Goal: Information Seeking & Learning: Understand process/instructions

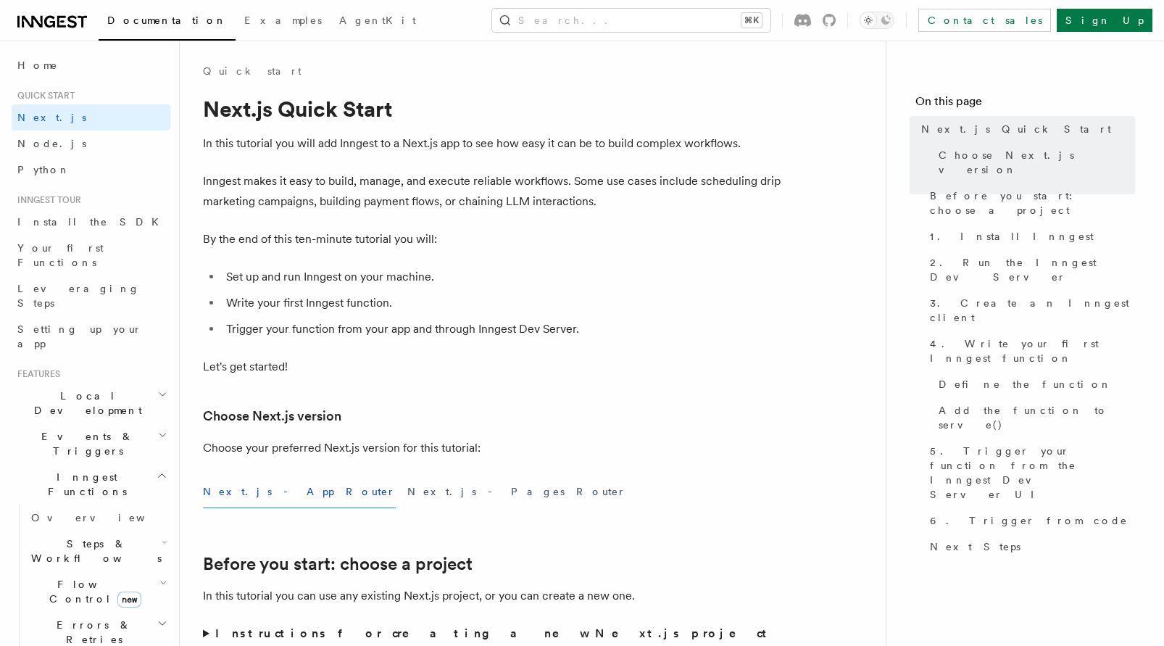
click at [87, 388] on span "Local Development" at bounding box center [85, 402] width 146 height 29
click at [86, 423] on link "Overview" at bounding box center [97, 436] width 145 height 26
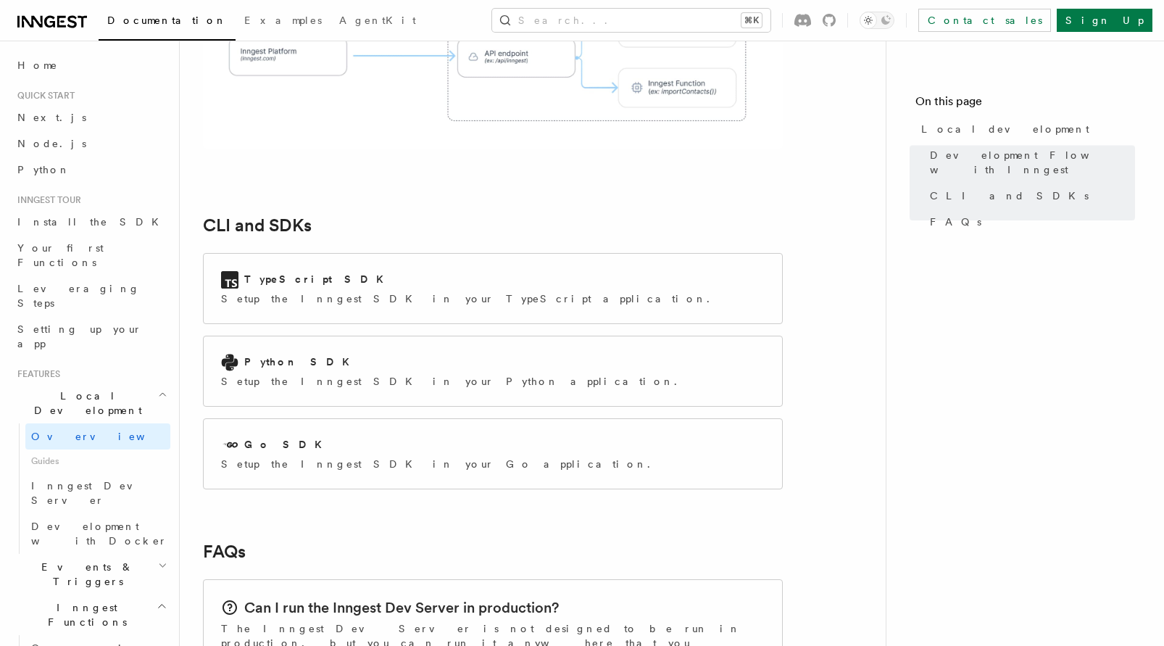
scroll to position [1767, 0]
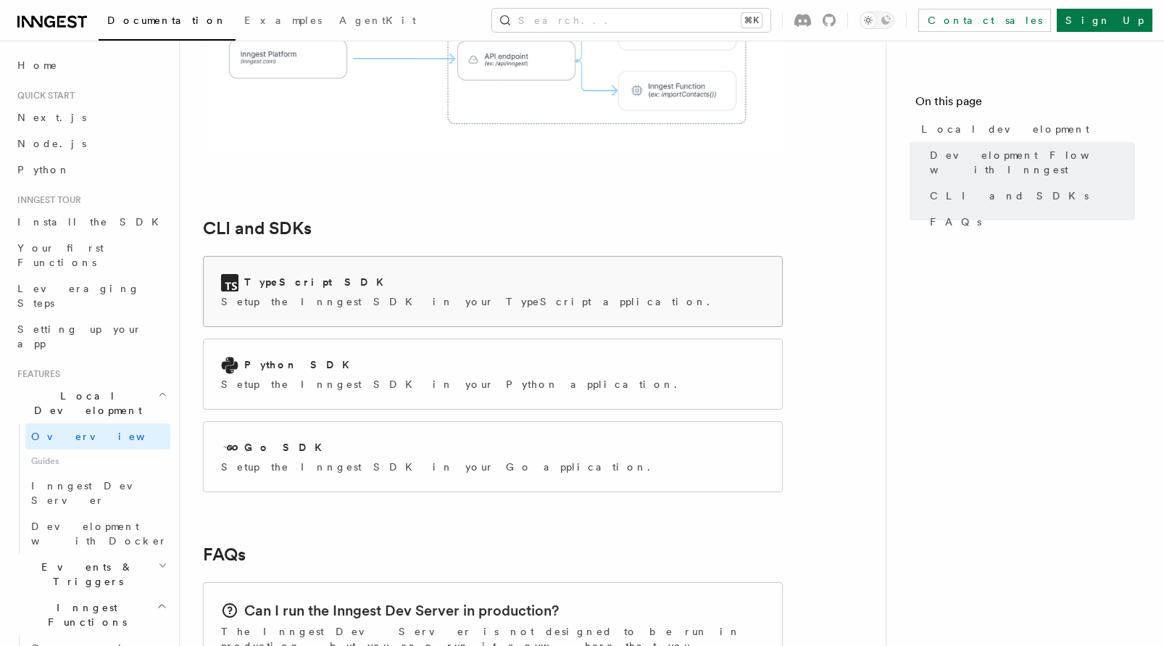
click at [555, 257] on div "TypeScript SDK Setup the Inngest SDK in your TypeScript application." at bounding box center [493, 292] width 578 height 70
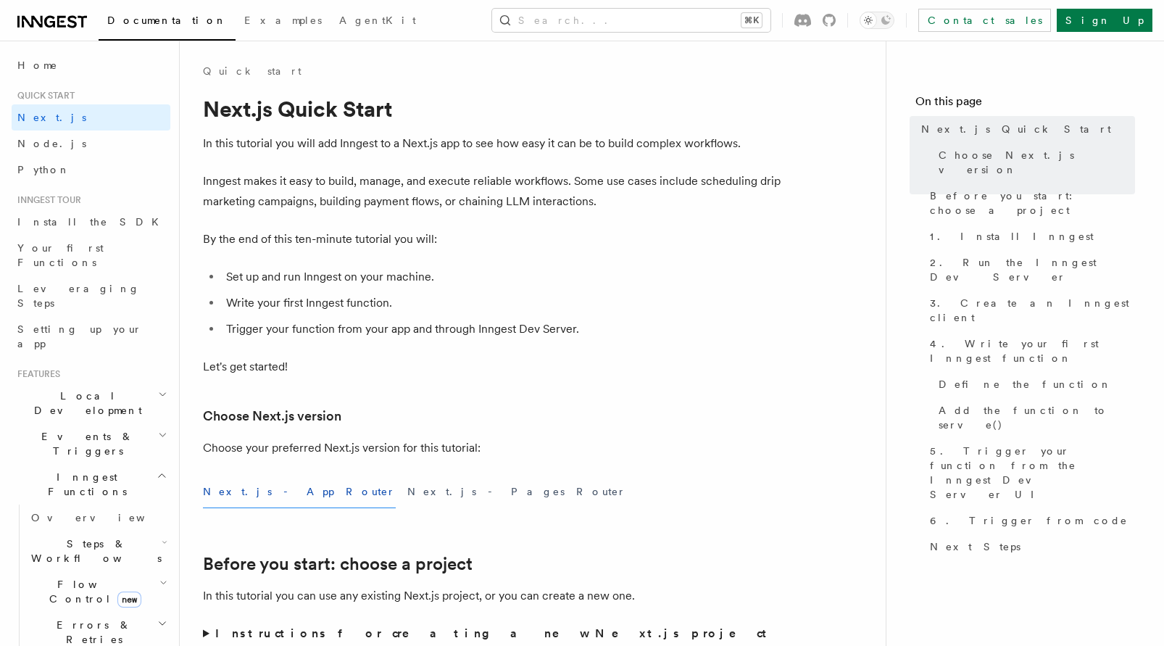
click at [81, 577] on span "Flow Control new" at bounding box center [92, 591] width 134 height 29
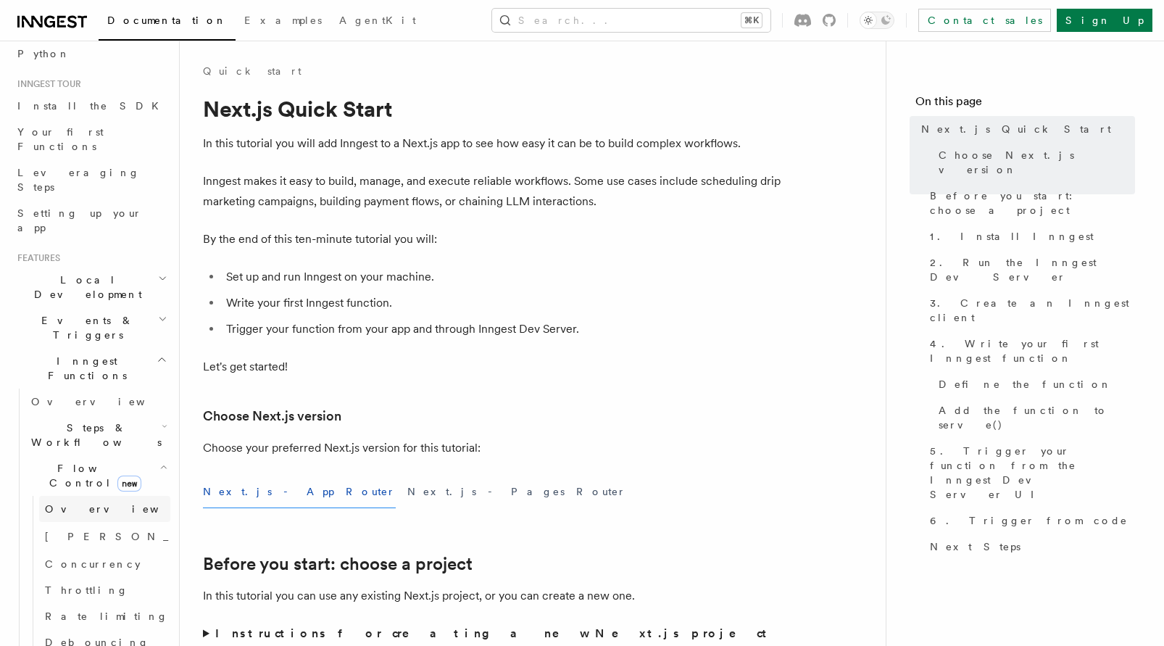
scroll to position [129, 0]
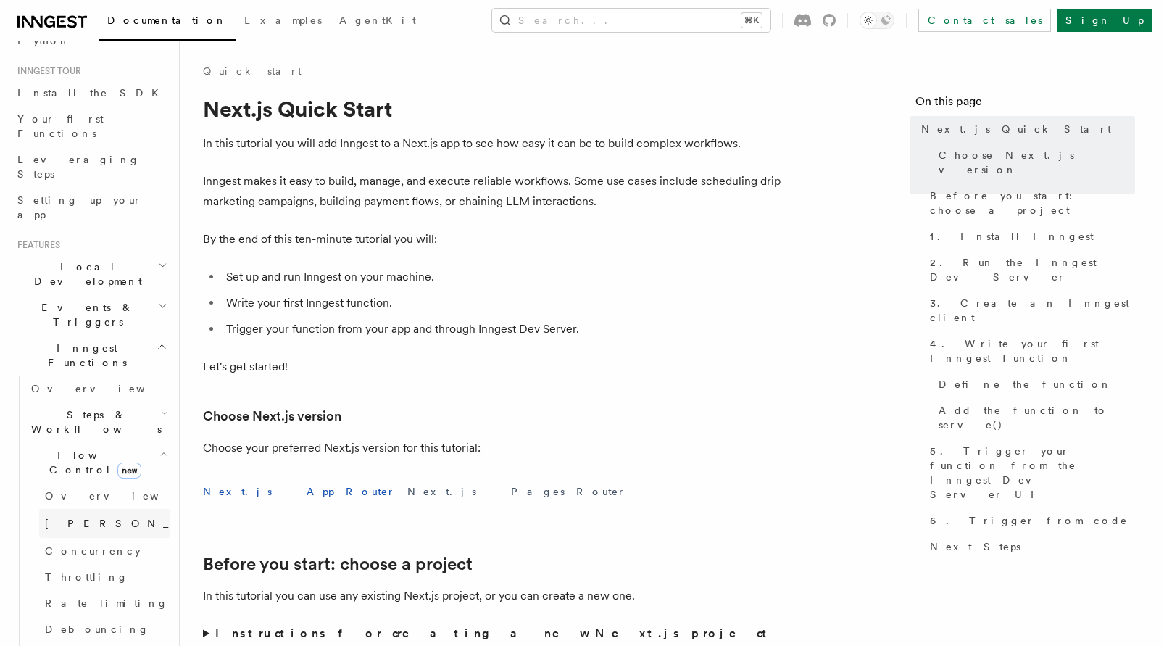
click at [80, 517] on span "[PERSON_NAME]" at bounding box center [151, 523] width 212 height 12
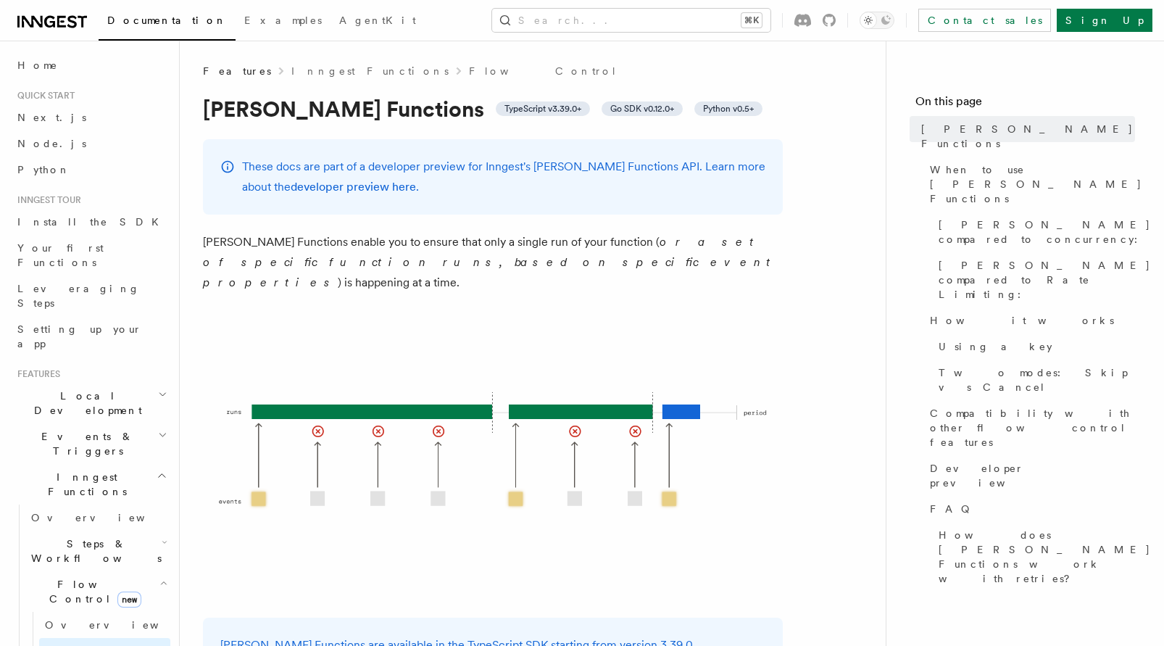
click at [86, 388] on span "Local Development" at bounding box center [85, 402] width 146 height 29
click at [79, 423] on link "Overview" at bounding box center [97, 436] width 145 height 26
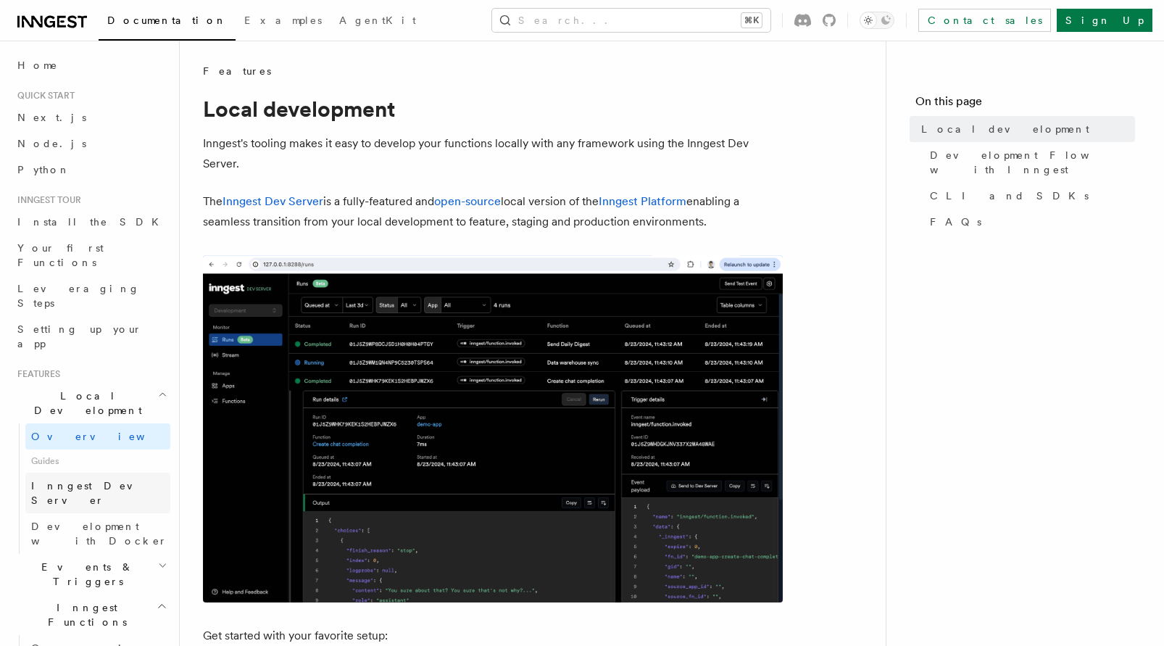
click at [97, 480] on span "Inngest Dev Server" at bounding box center [93, 493] width 124 height 26
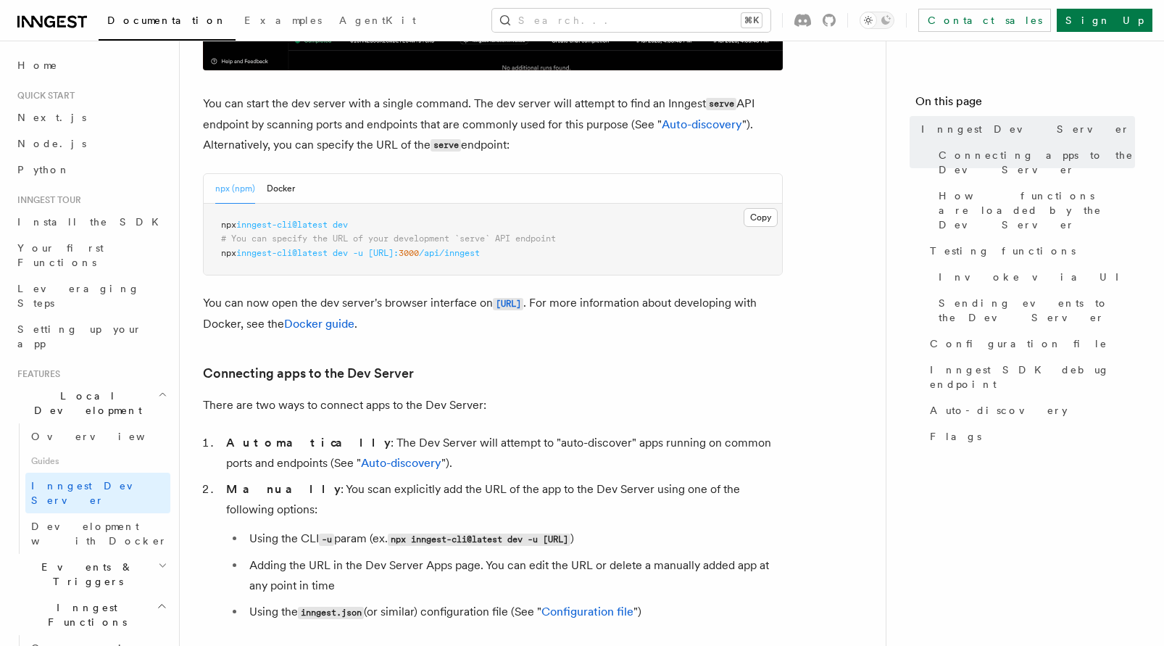
scroll to position [567, 0]
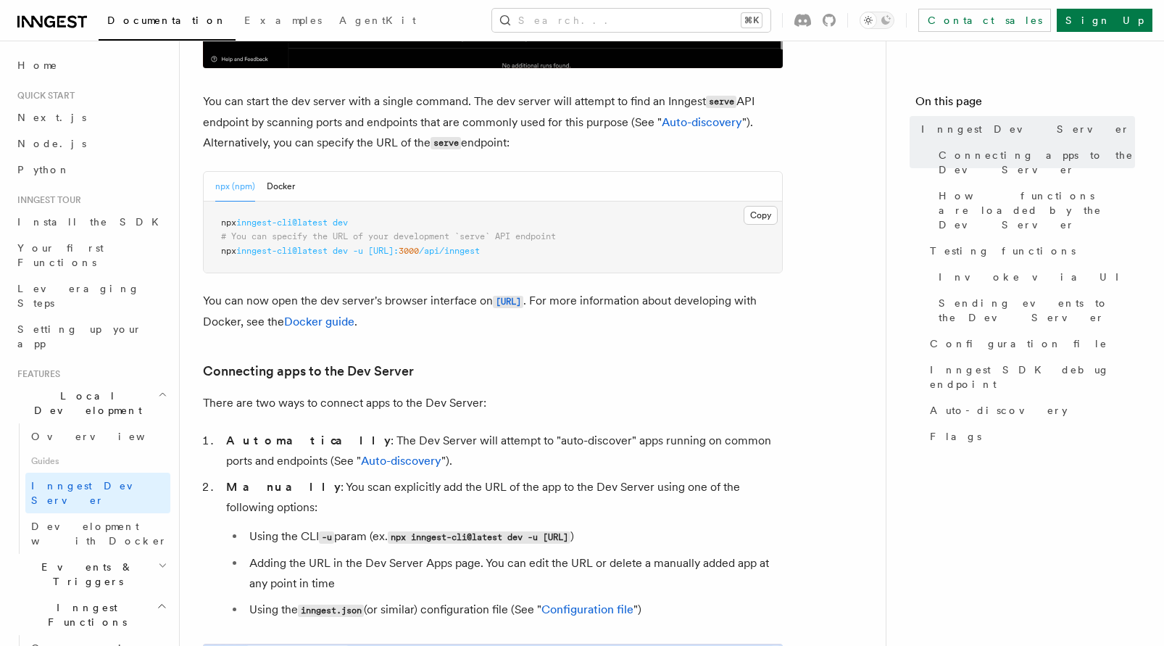
click at [229, 253] on span "npx" at bounding box center [228, 251] width 15 height 10
drag, startPoint x: 229, startPoint y: 253, endPoint x: 527, endPoint y: 253, distance: 297.8
click at [480, 253] on span "npx inngest-cli@latest dev -u [URL]: 3000 /api/inngest" at bounding box center [350, 251] width 259 height 10
copy span "npx inngest-cli@latest dev -u [URL]: 3000 /api/inngest"
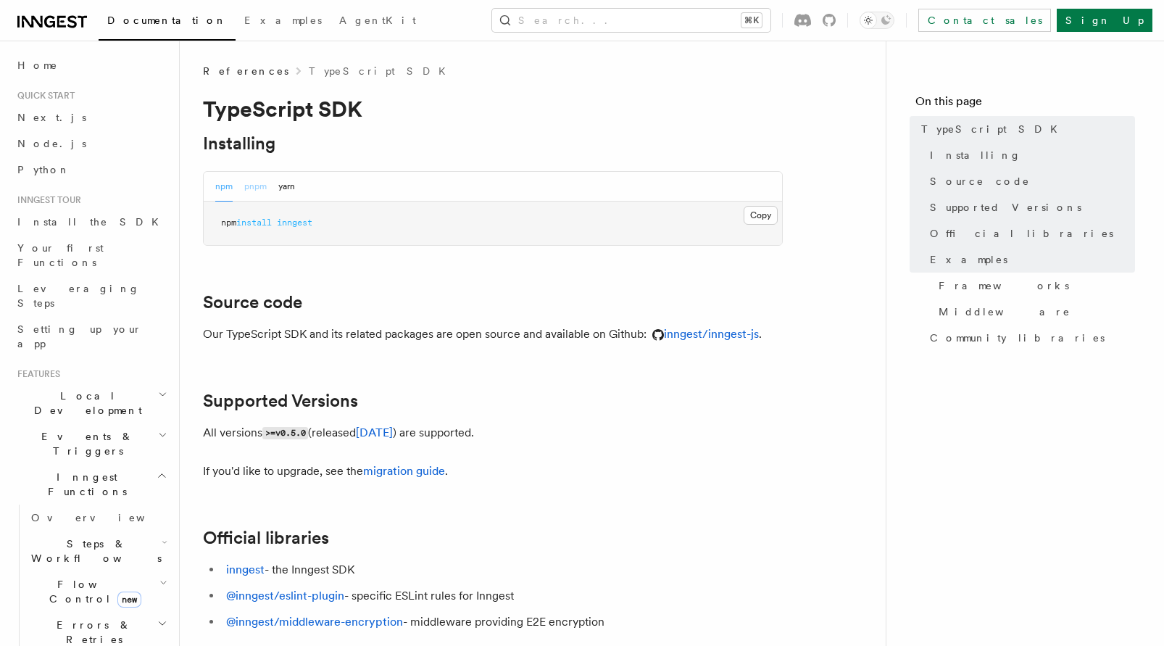
click at [263, 184] on button "pnpm" at bounding box center [255, 187] width 22 height 30
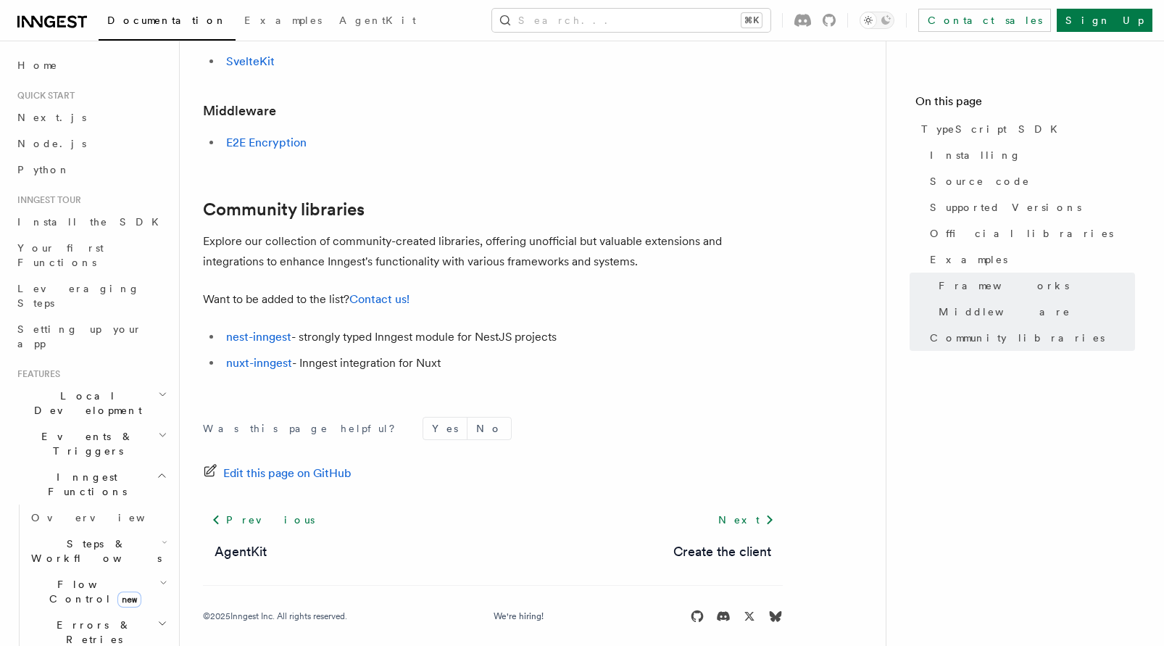
scroll to position [938, 0]
